Goal: Information Seeking & Learning: Find specific page/section

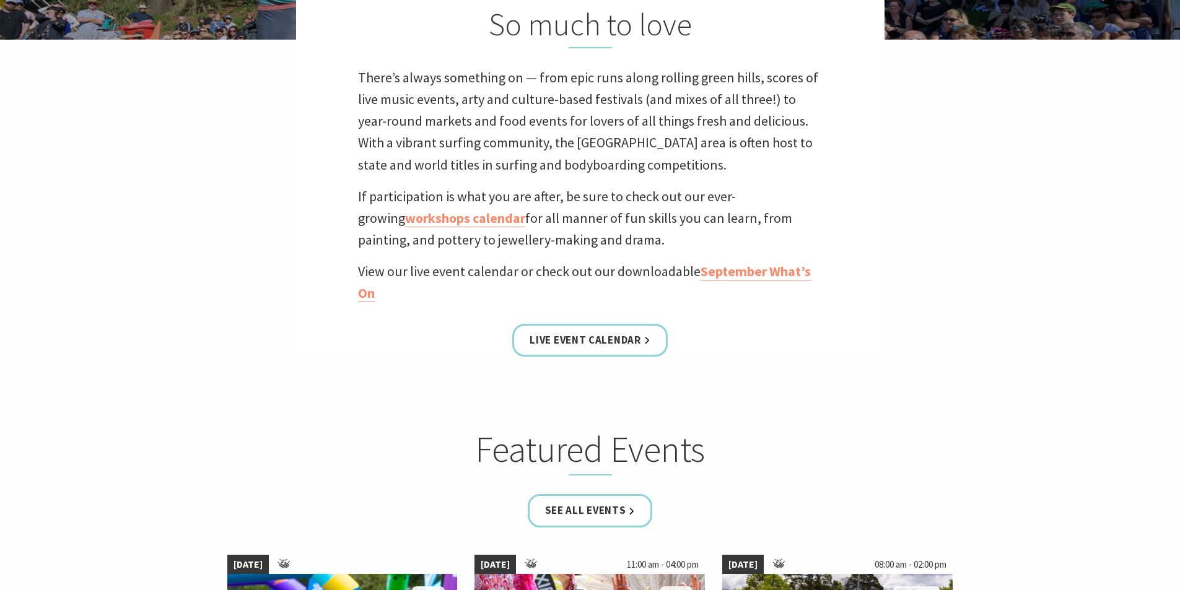
scroll to position [372, 0]
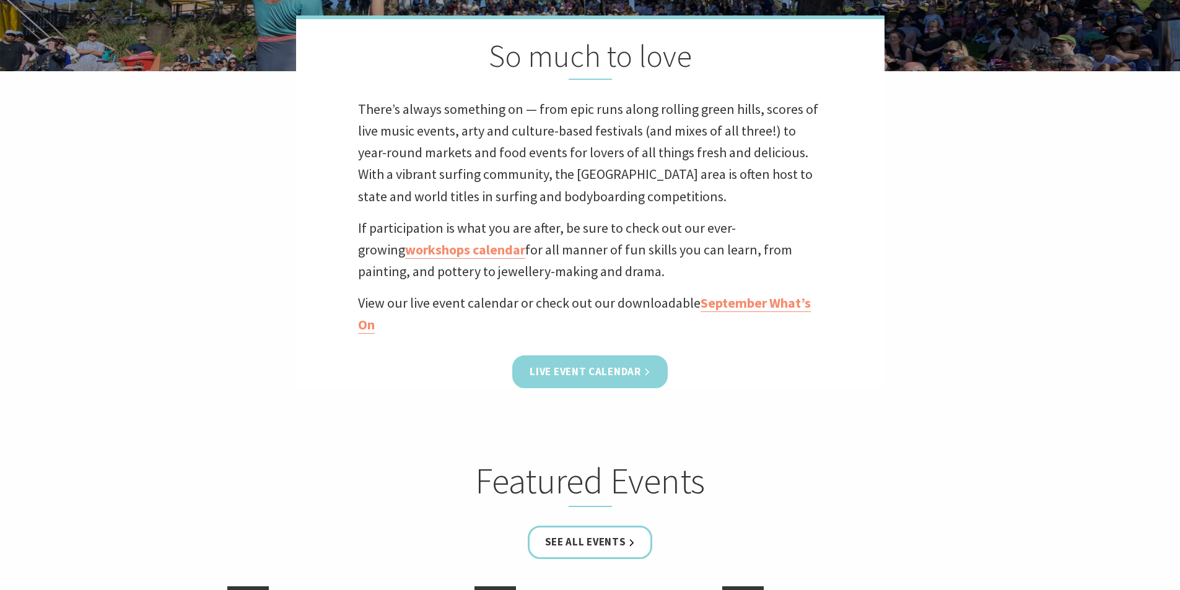
click at [625, 365] on link "Live Event Calendar" at bounding box center [589, 371] width 155 height 33
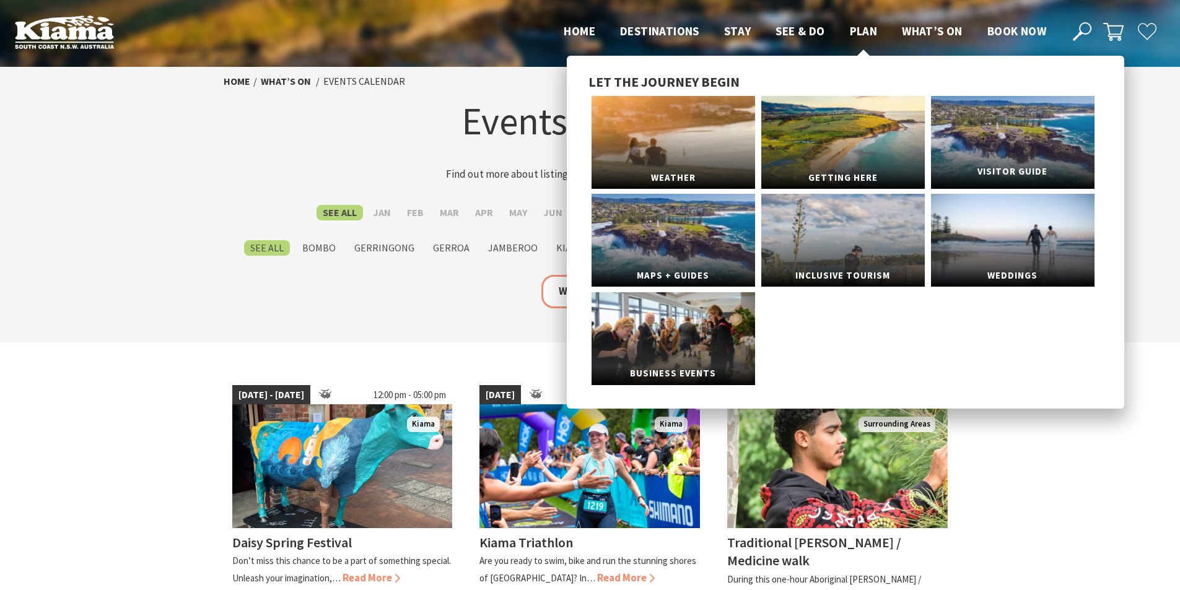
click at [1015, 157] on link "Visitor Guide" at bounding box center [1012, 142] width 163 height 93
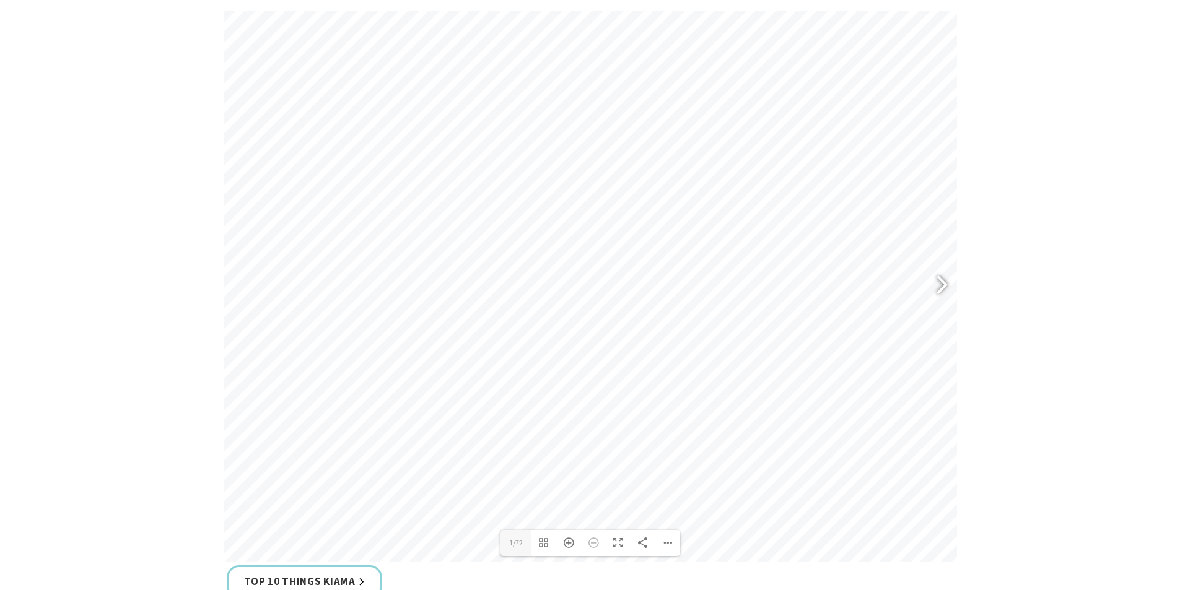
scroll to position [681, 0]
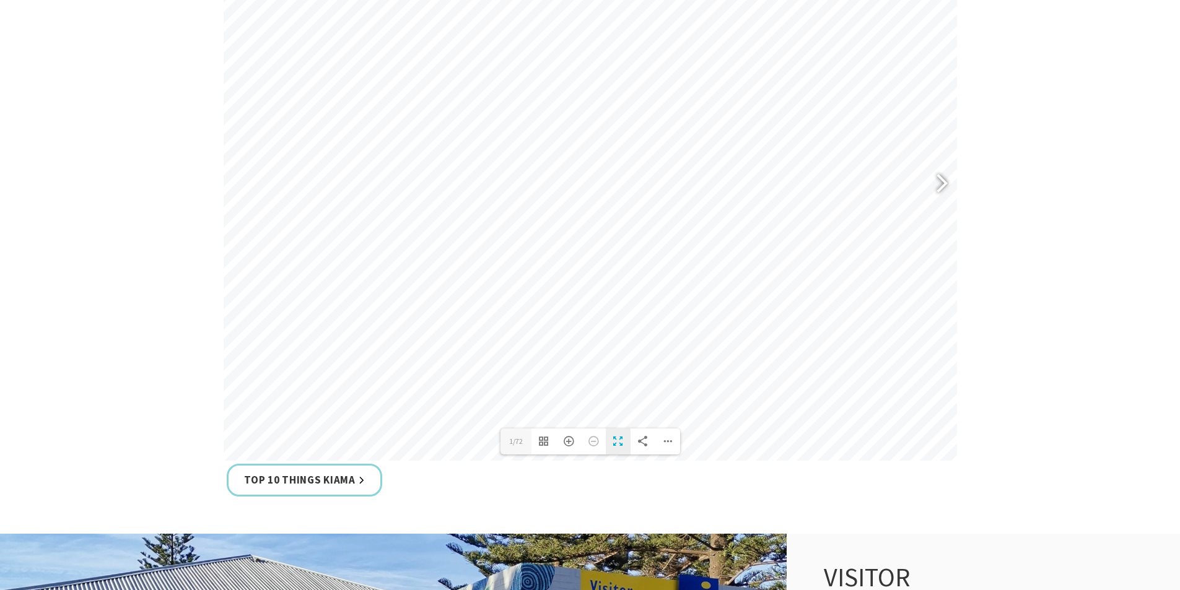
click at [618, 438] on div "Toggle Fullscreen" at bounding box center [618, 442] width 25 height 26
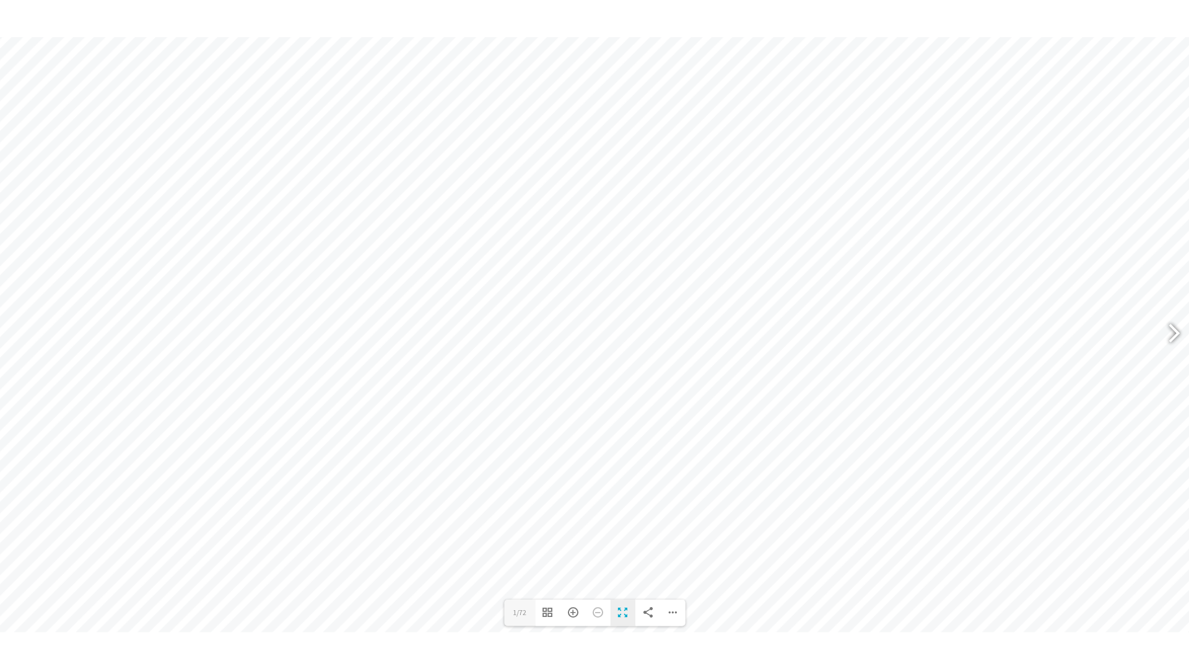
scroll to position [740, 0]
click at [1170, 335] on div at bounding box center [1168, 333] width 28 height 45
click at [1172, 328] on div at bounding box center [1168, 333] width 28 height 45
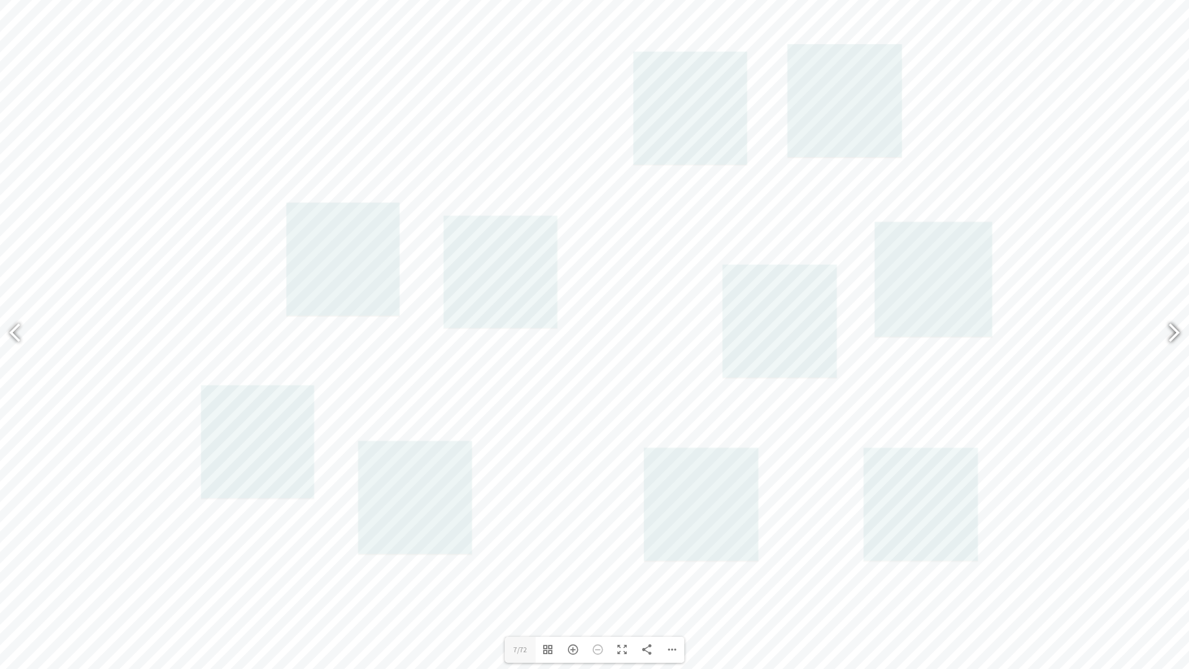
click at [1173, 334] on div at bounding box center [1168, 333] width 28 height 45
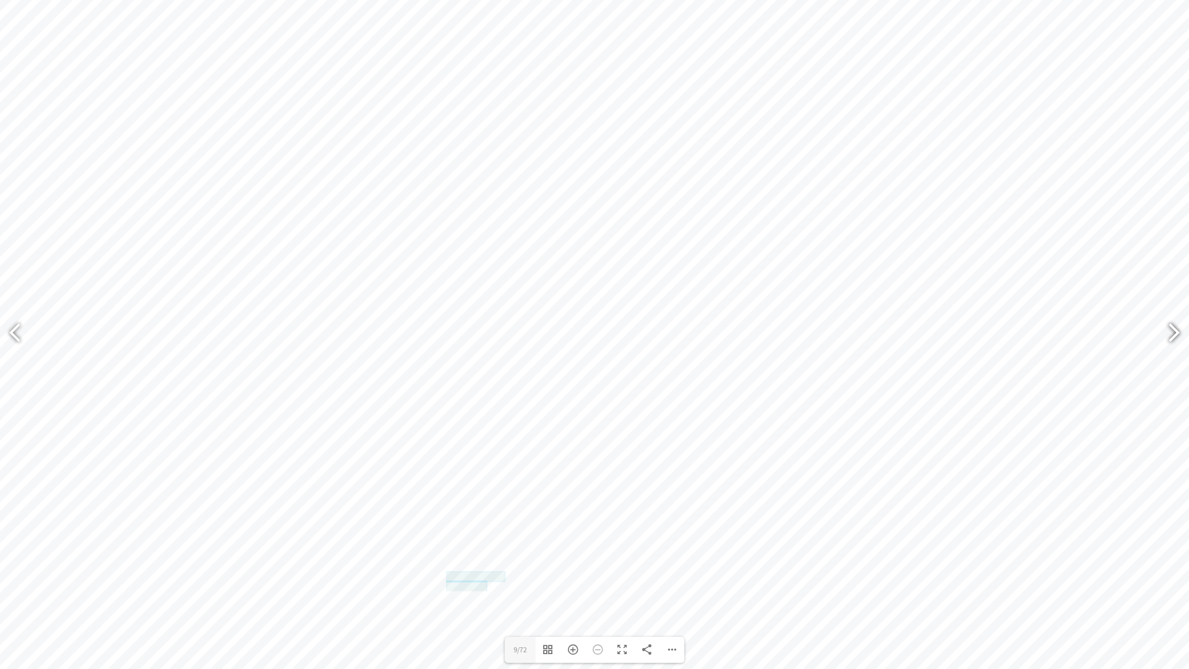
click at [1172, 333] on div at bounding box center [1168, 333] width 28 height 45
click at [14, 337] on div at bounding box center [20, 333] width 28 height 45
click at [1166, 336] on div at bounding box center [1168, 333] width 28 height 45
click at [1167, 336] on div at bounding box center [1168, 333] width 28 height 45
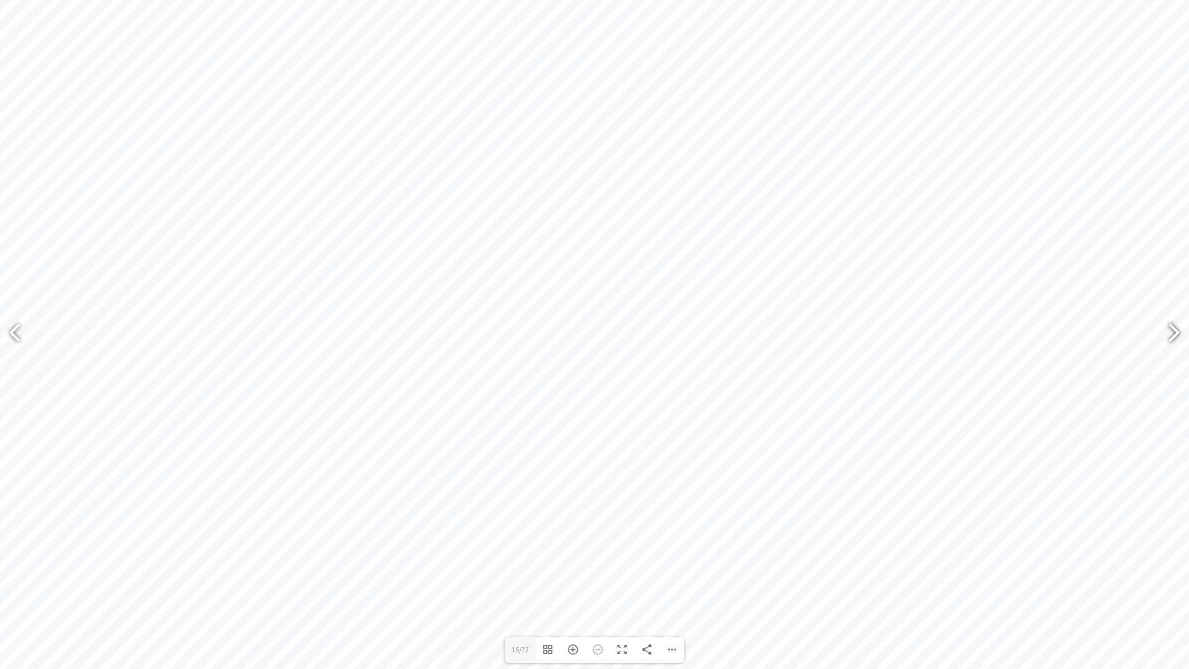
click at [1167, 336] on div at bounding box center [1168, 333] width 28 height 45
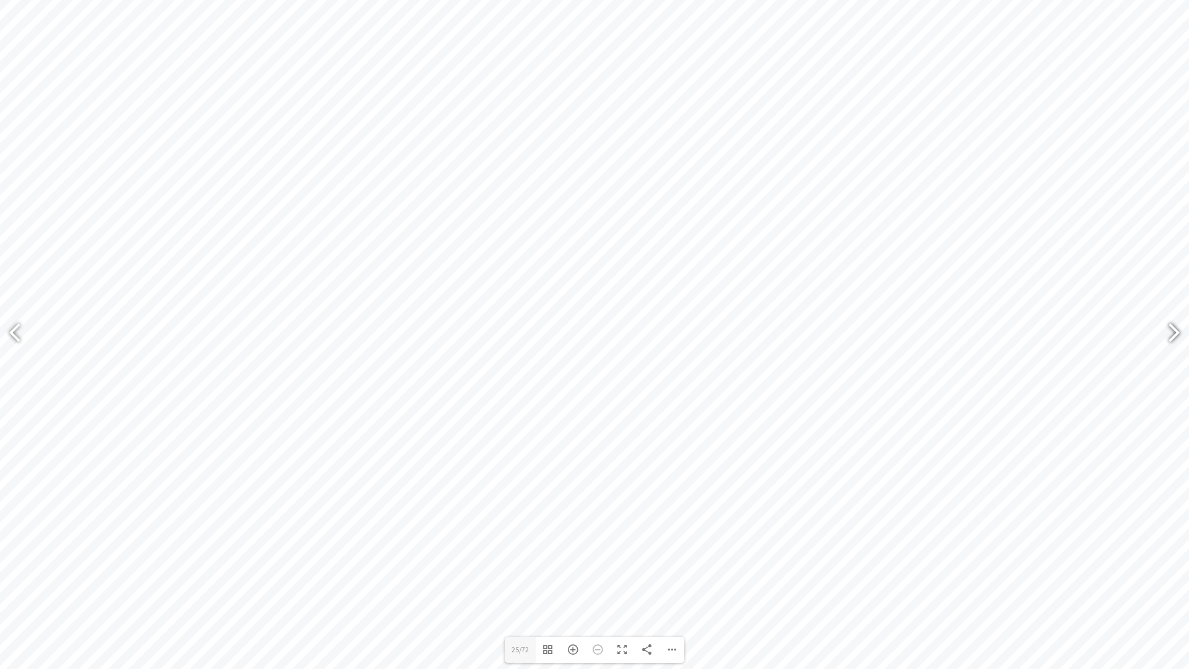
click at [1167, 336] on div at bounding box center [1168, 333] width 28 height 45
click at [1167, 333] on div at bounding box center [1168, 333] width 28 height 45
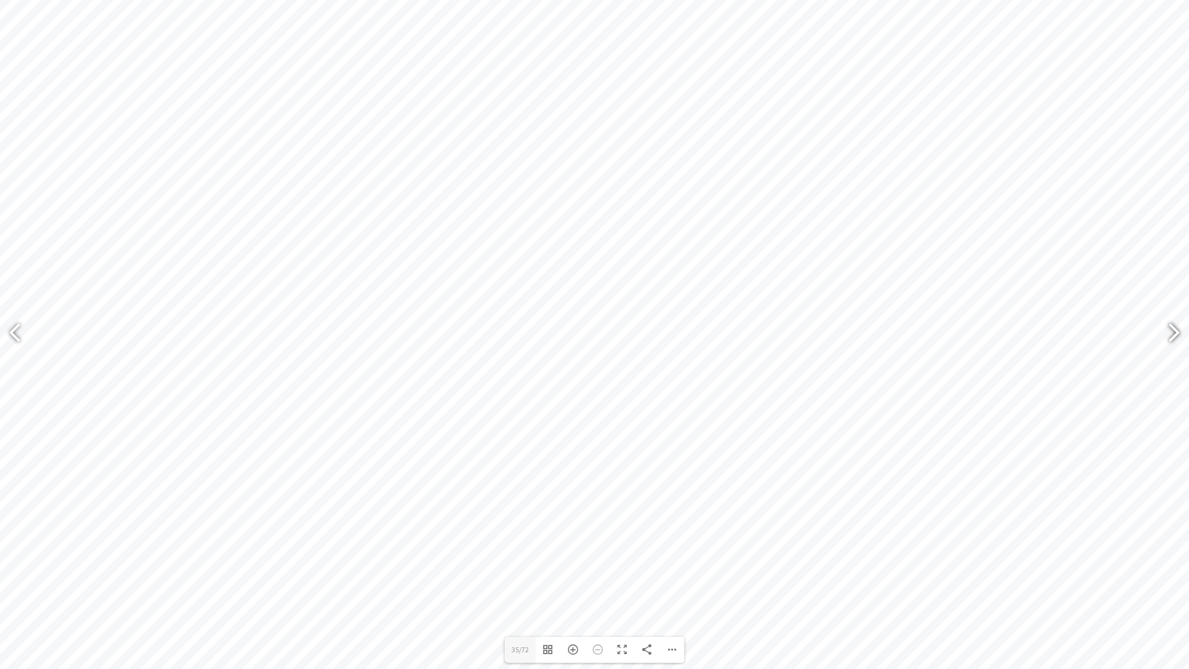
click at [1167, 333] on div at bounding box center [1168, 333] width 28 height 45
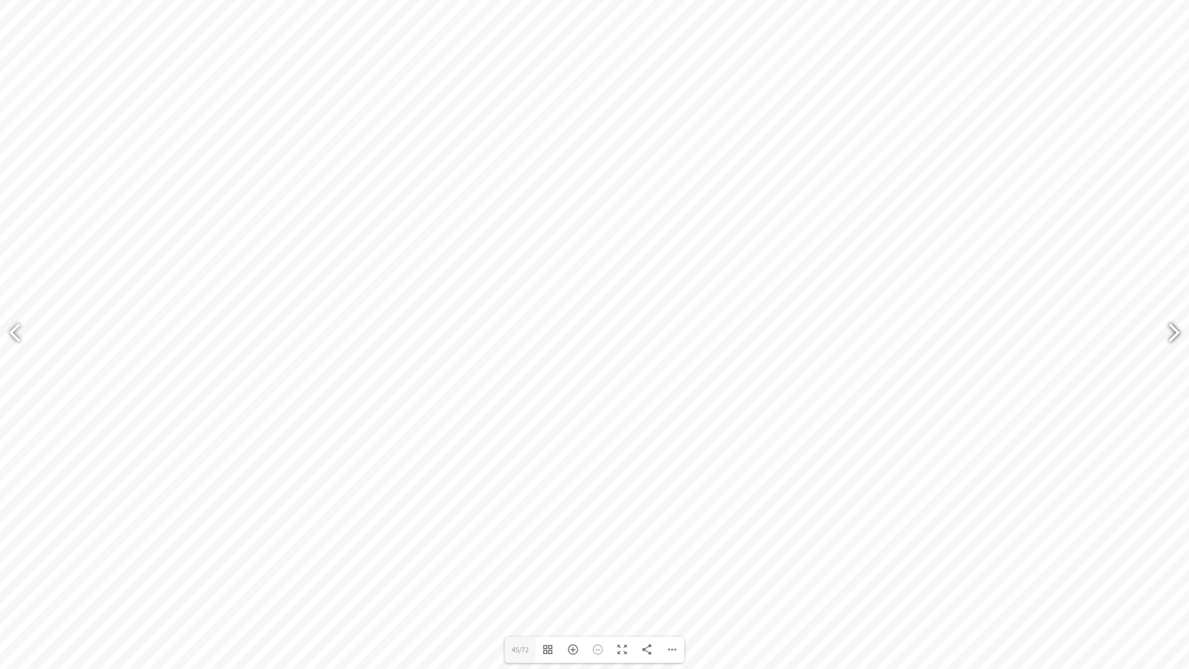
click at [1167, 333] on div at bounding box center [1168, 333] width 28 height 45
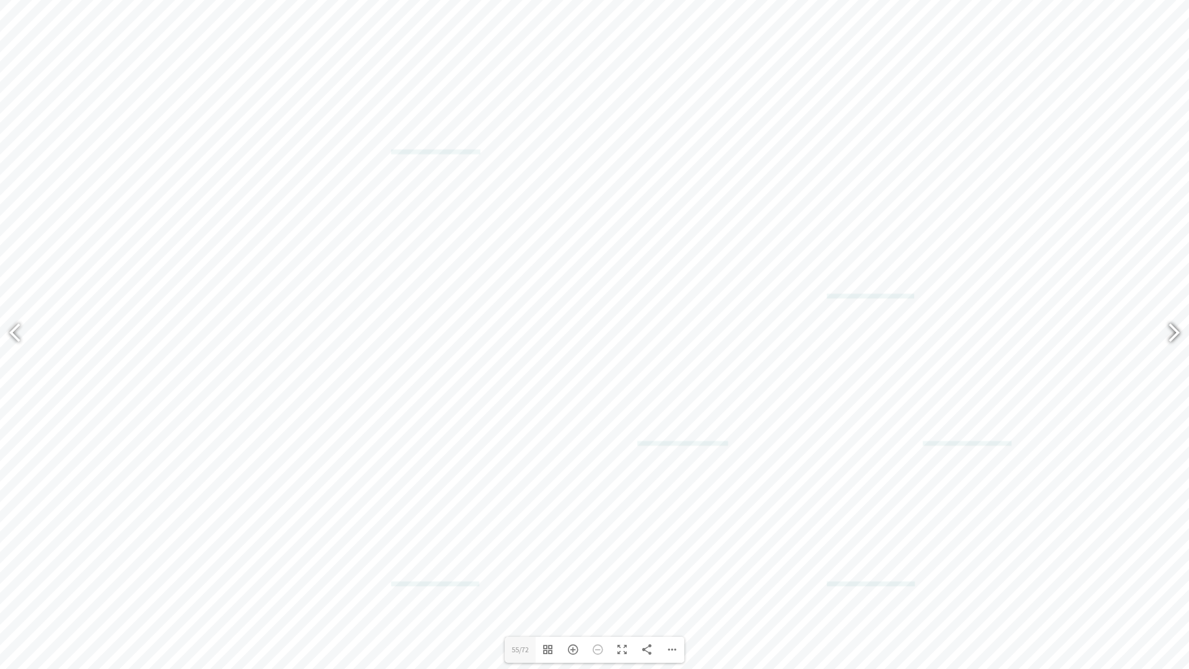
click at [1167, 333] on div at bounding box center [1168, 333] width 28 height 45
click at [1166, 333] on div at bounding box center [1168, 333] width 28 height 45
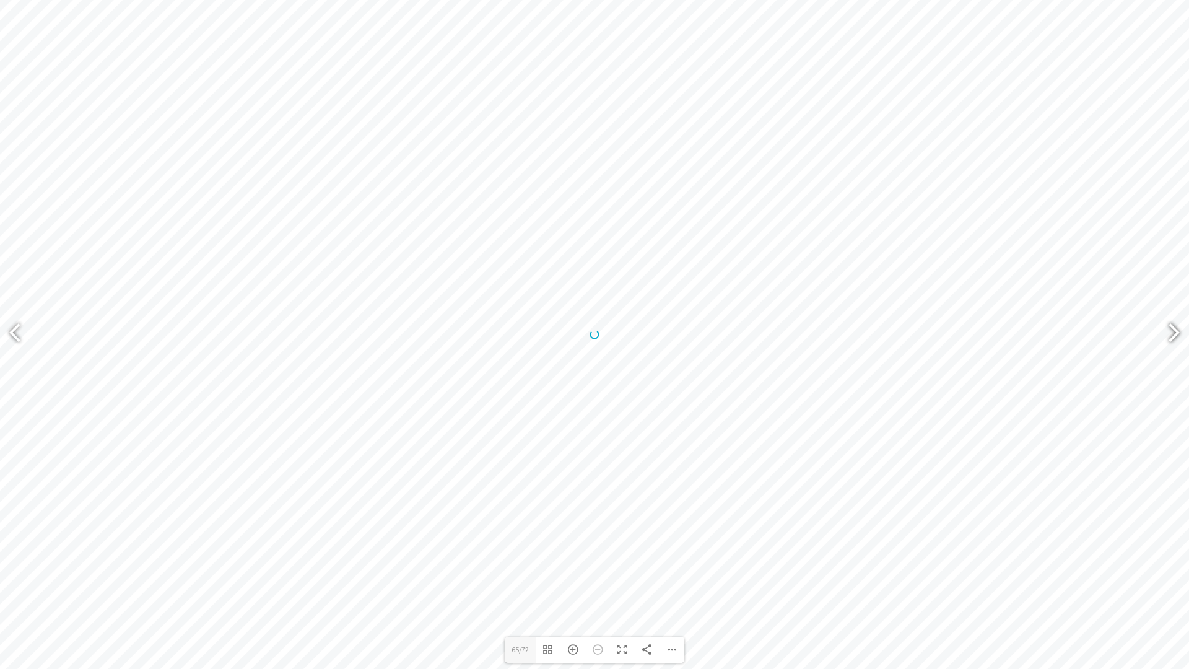
type input "65"
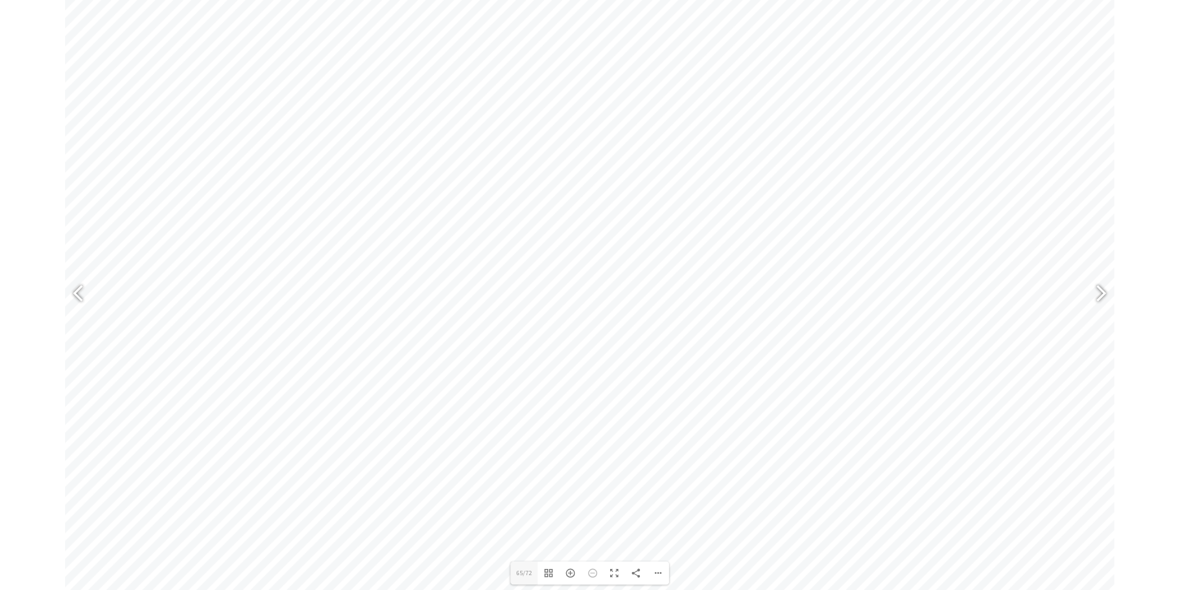
scroll to position [681, 0]
